Goal: Transaction & Acquisition: Purchase product/service

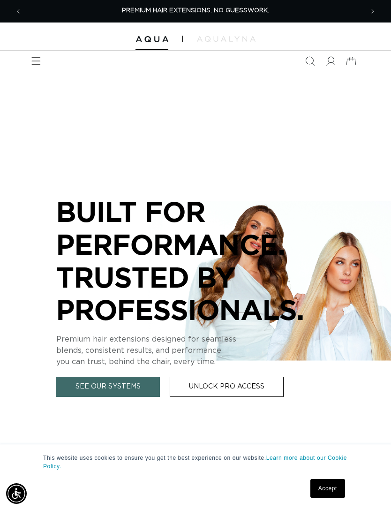
click at [37, 63] on icon "Menu" at bounding box center [35, 60] width 9 height 9
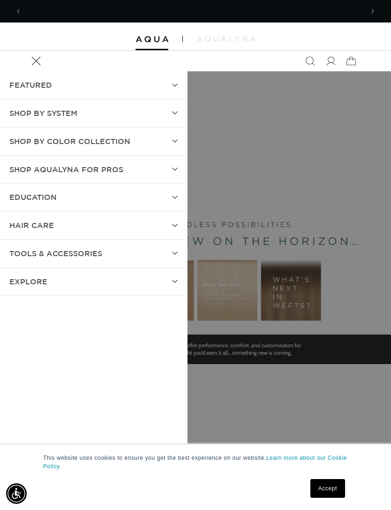
scroll to position [0, 683]
click at [133, 197] on summary "EDUCATION" at bounding box center [93, 197] width 187 height 28
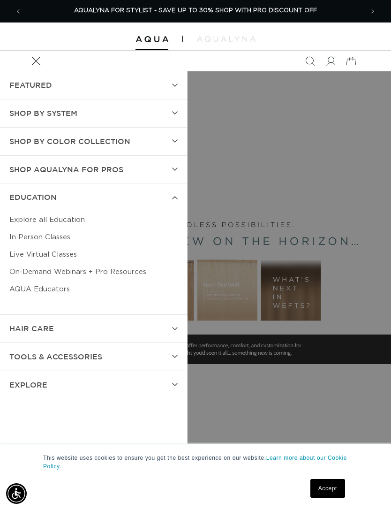
click at [53, 249] on link "Live Virtual Classes" at bounding box center [93, 254] width 168 height 17
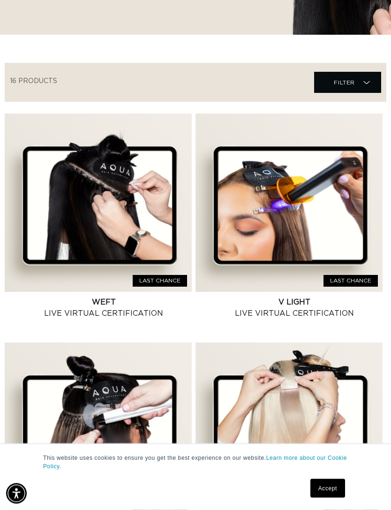
scroll to position [210, 0]
click at [153, 296] on link "Weft Live Virtual Certification" at bounding box center [103, 307] width 176 height 23
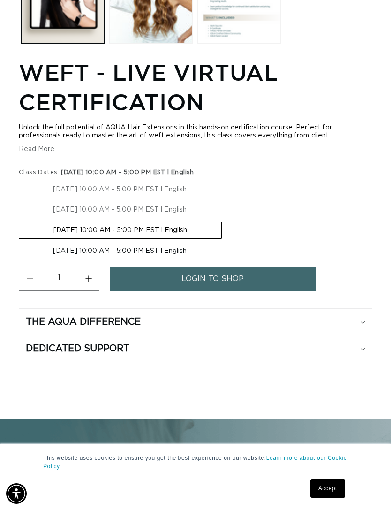
scroll to position [0, 683]
click at [212, 232] on label "11-02-2025 10:00 AM - 5:00 PM EST l English Variant sold out or unavailable" at bounding box center [120, 230] width 203 height 17
click at [226, 200] on input "11-02-2025 10:00 AM - 5:00 PM EST l English Variant sold out or unavailable" at bounding box center [226, 200] width 0 height 0
click at [259, 279] on link "login to shop" at bounding box center [213, 279] width 206 height 24
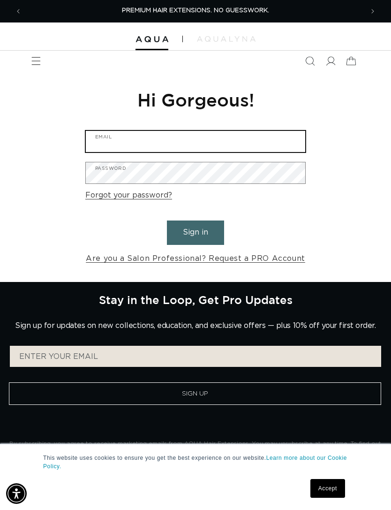
click at [205, 137] on input "Email" at bounding box center [195, 141] width 219 height 21
type input "kaleeyoung21yahoo.com"
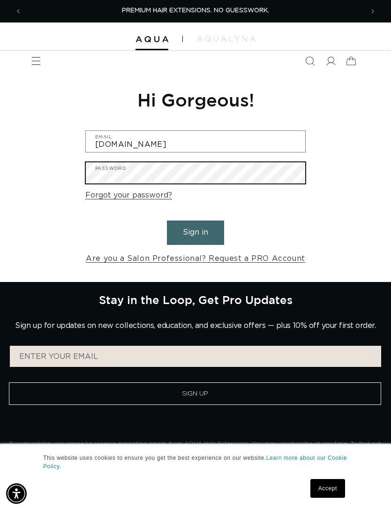
click at [211, 241] on button "Sign in" at bounding box center [195, 232] width 57 height 24
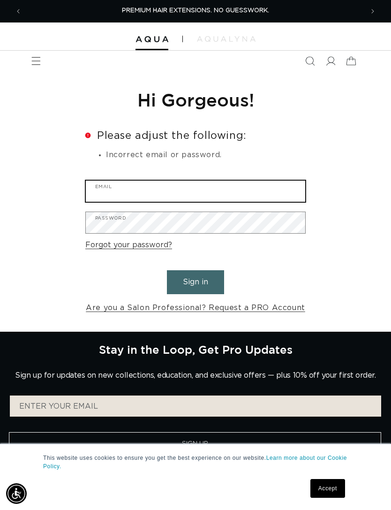
click at [208, 185] on input "Email" at bounding box center [195, 191] width 219 height 21
type input "kaleeyoung21@yahoo.com"
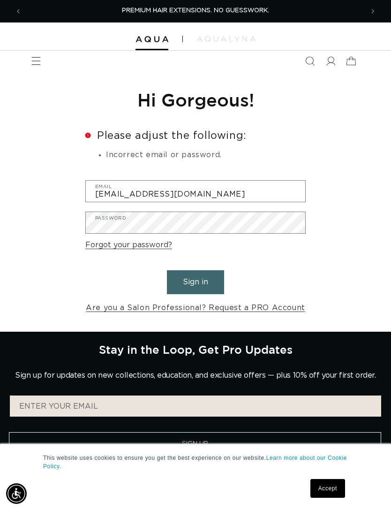
click at [200, 279] on button "Sign in" at bounding box center [195, 282] width 57 height 24
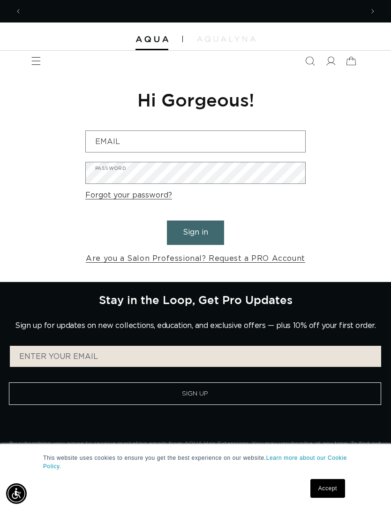
scroll to position [0, 341]
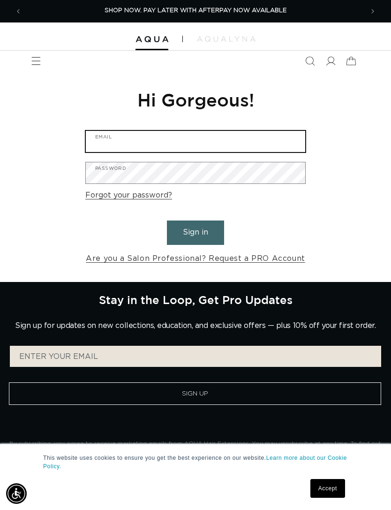
click at [217, 136] on input "Email" at bounding box center [195, 141] width 219 height 21
click at [204, 141] on input "Email" at bounding box center [195, 141] width 219 height 21
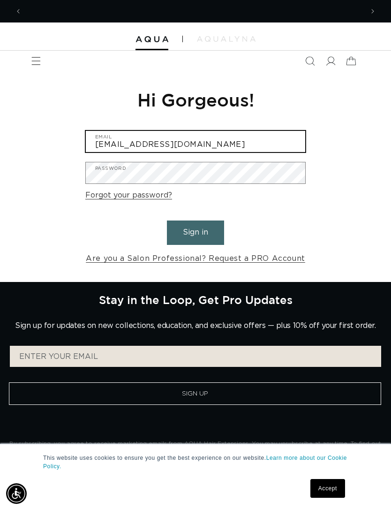
type input "kaleeyoung21@yahoo.com"
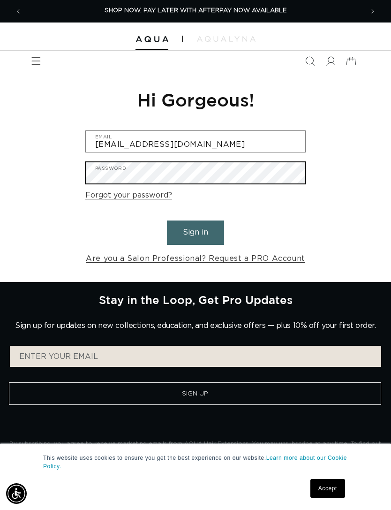
click at [205, 234] on button "Sign in" at bounding box center [195, 232] width 57 height 24
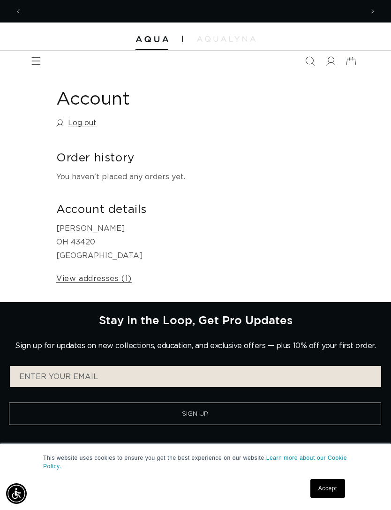
scroll to position [0, 341]
click at [42, 61] on span "Menu" at bounding box center [36, 61] width 21 height 21
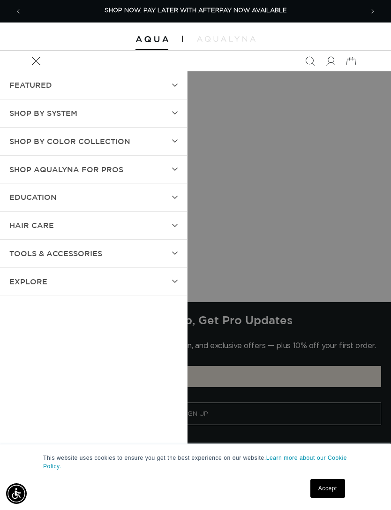
click at [126, 197] on summary "EDUCATION" at bounding box center [93, 197] width 187 height 28
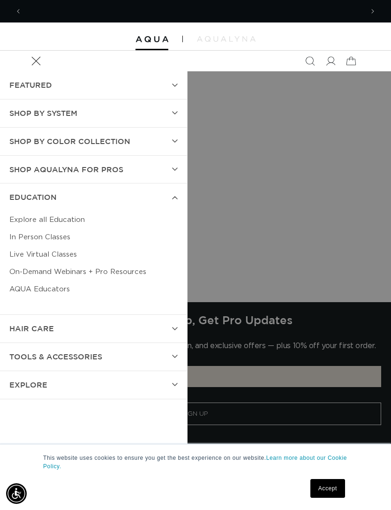
scroll to position [0, 683]
click at [57, 253] on link "Live Virtual Classes" at bounding box center [93, 254] width 168 height 17
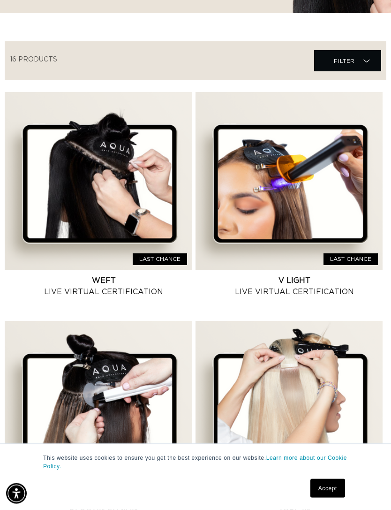
scroll to position [231, 0]
click at [120, 275] on link "Weft Live Virtual Certification" at bounding box center [103, 286] width 176 height 23
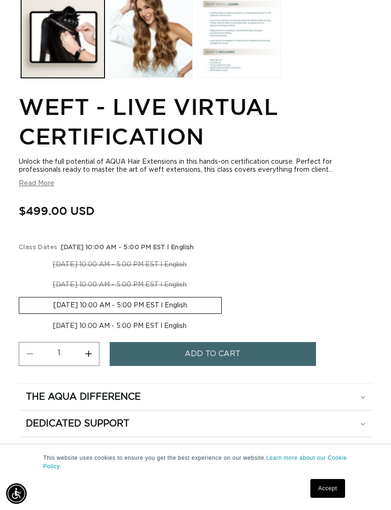
scroll to position [490, 0]
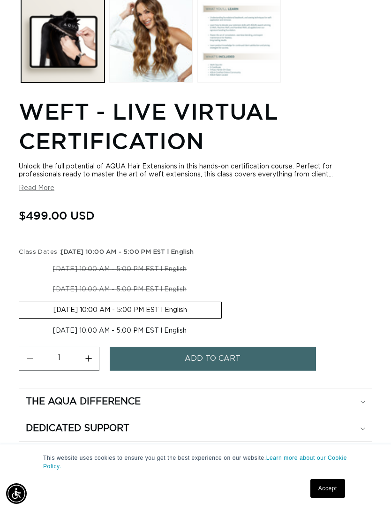
click at [294, 361] on button "Add to cart" at bounding box center [213, 359] width 206 height 24
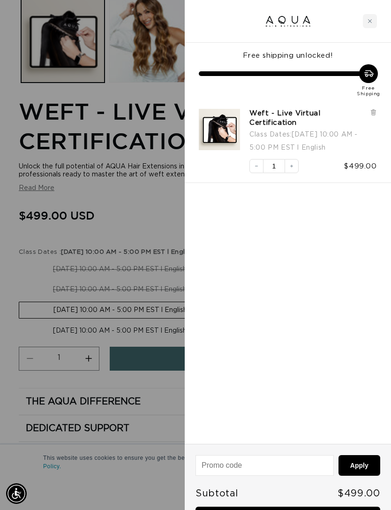
scroll to position [0, 341]
click at [295, 509] on link "Checkout • $499.00" at bounding box center [288, 518] width 185 height 24
